Goal: Task Accomplishment & Management: Complete application form

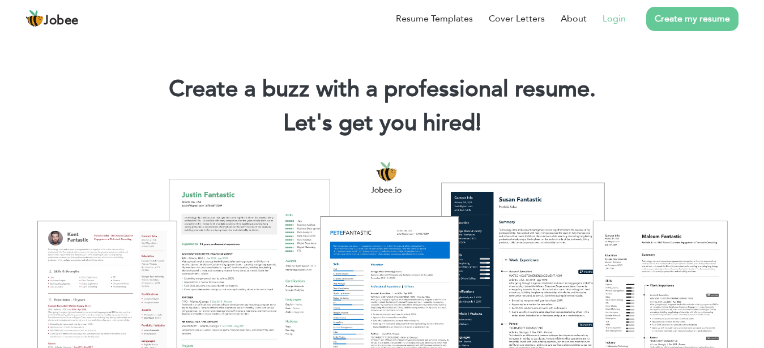
click at [616, 20] on link "Login" at bounding box center [613, 19] width 23 height 14
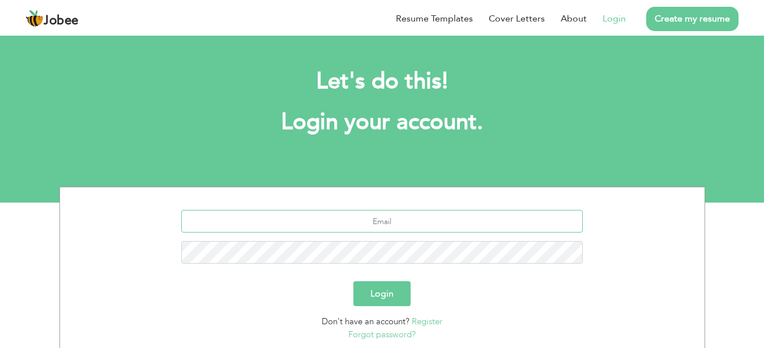
click at [393, 219] on input "text" at bounding box center [381, 221] width 401 height 23
type input "[EMAIL_ADDRESS][DOMAIN_NAME]"
click at [396, 289] on button "Login" at bounding box center [381, 293] width 57 height 25
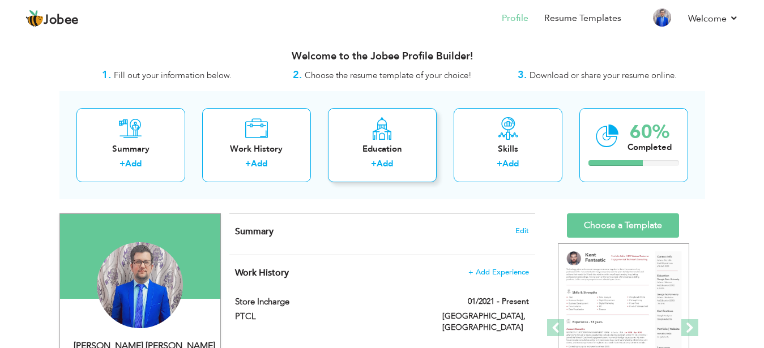
click at [375, 150] on div "Education" at bounding box center [382, 149] width 91 height 12
radio input "true"
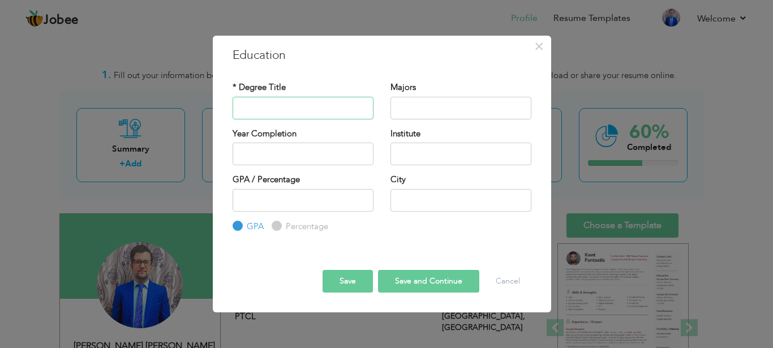
click at [291, 109] on input "text" at bounding box center [303, 108] width 141 height 23
type input "Bechlor in Arts"
type input "Public Relations"
type input "2025"
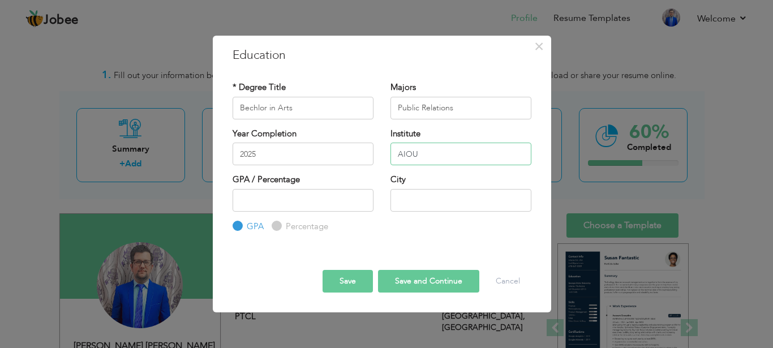
type input "AIOU"
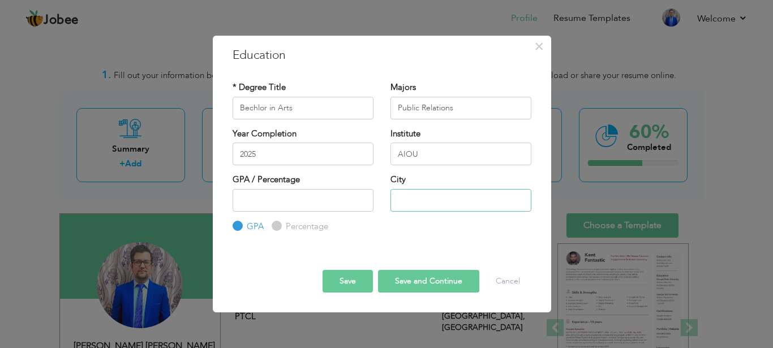
click at [454, 206] on input "text" at bounding box center [461, 200] width 141 height 23
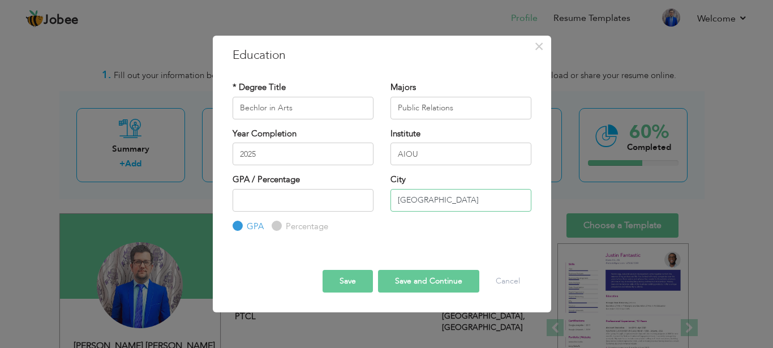
type input "[GEOGRAPHIC_DATA]"
click at [345, 282] on button "Save" at bounding box center [348, 281] width 50 height 23
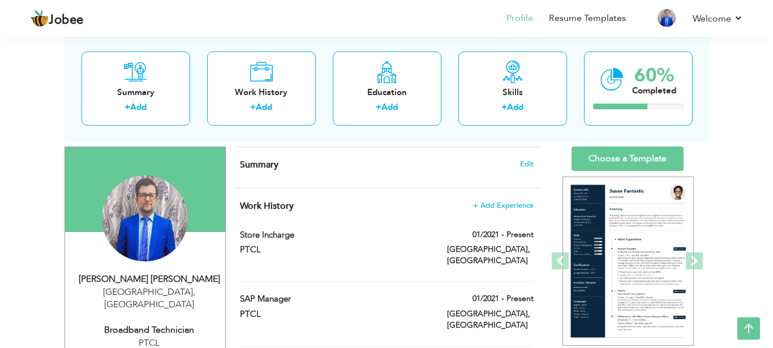
scroll to position [58, 0]
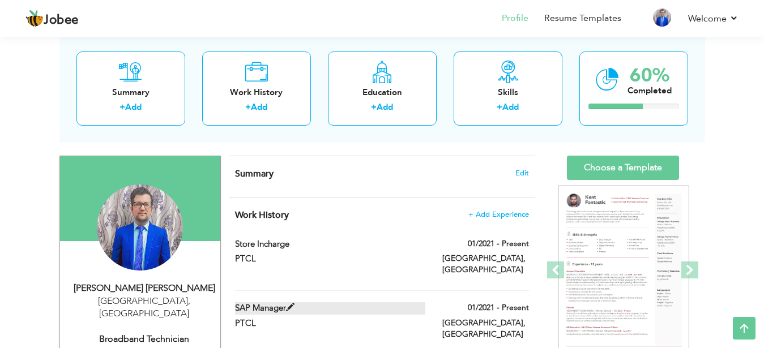
click at [294, 303] on span at bounding box center [290, 307] width 8 height 8
type input "SAP Manager"
type input "PTCL"
type input "01/2021"
type input "[GEOGRAPHIC_DATA]"
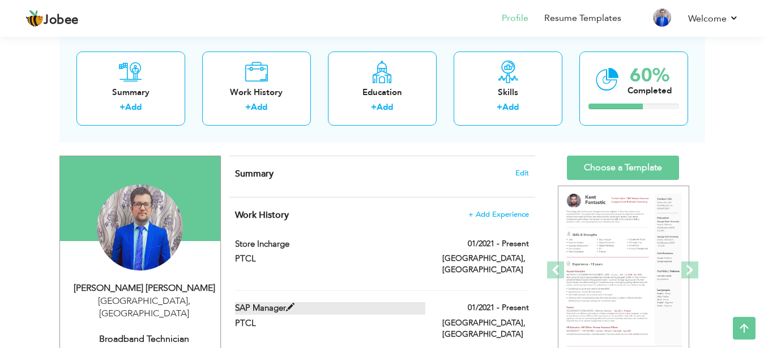
type input "[GEOGRAPHIC_DATA]"
checkbox input "true"
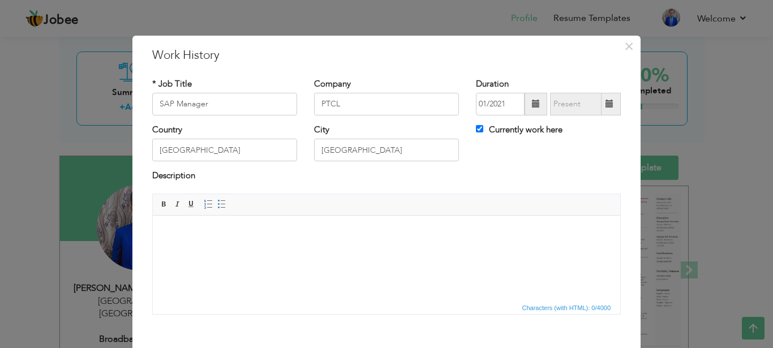
scroll to position [0, 0]
click at [525, 105] on span at bounding box center [536, 104] width 23 height 23
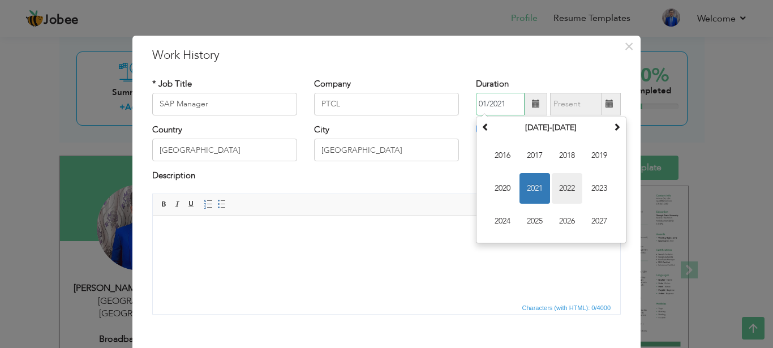
click at [568, 190] on span "2022" at bounding box center [567, 188] width 31 height 31
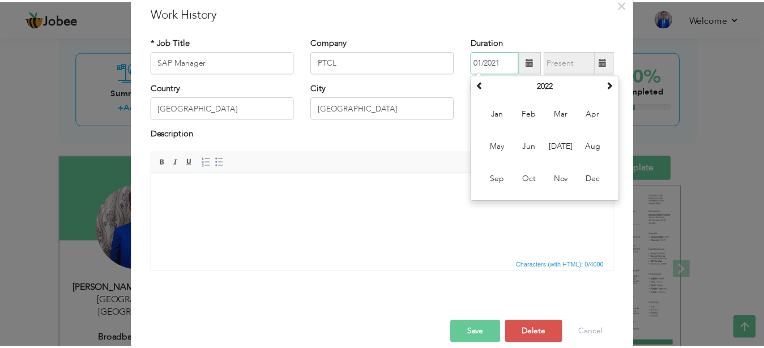
scroll to position [59, 0]
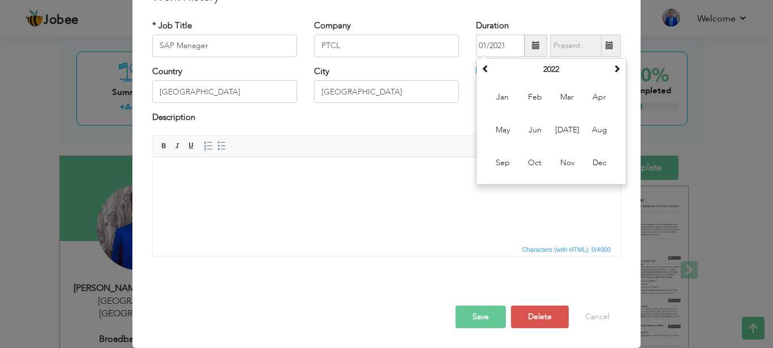
click at [478, 316] on button "Save" at bounding box center [481, 317] width 50 height 23
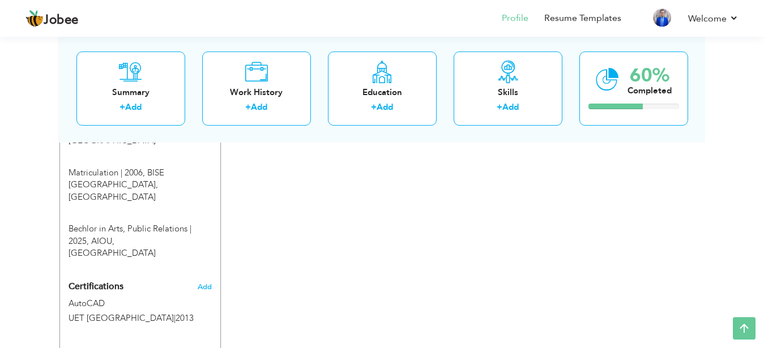
scroll to position [684, 0]
